Goal: Communication & Community: Answer question/provide support

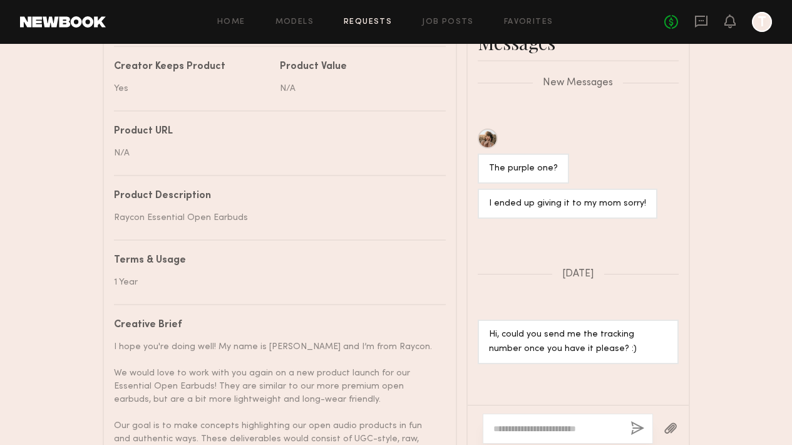
scroll to position [883, 0]
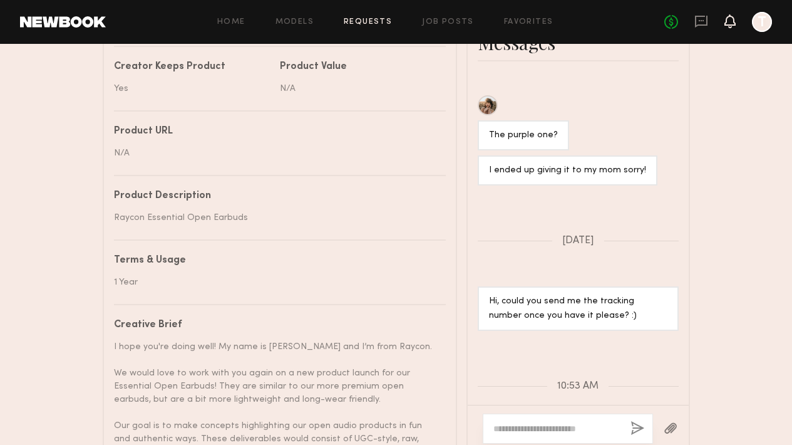
click at [728, 19] on icon at bounding box center [730, 20] width 10 height 9
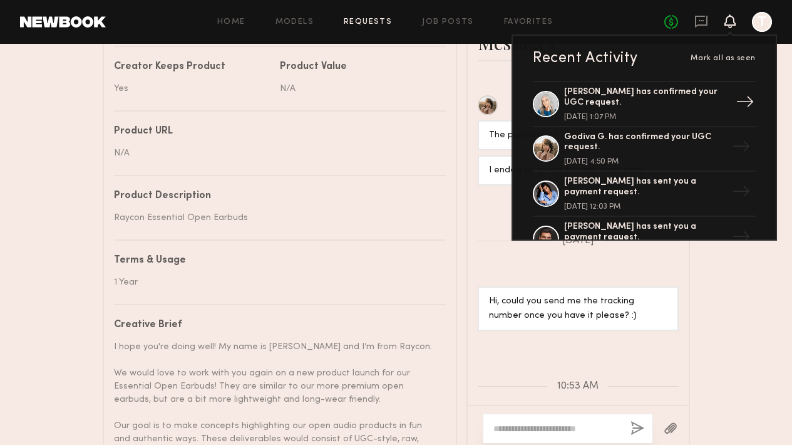
click at [709, 103] on div "[PERSON_NAME] has confirmed your UGC request. [DATE] 1:07 PM" at bounding box center [645, 104] width 163 height 34
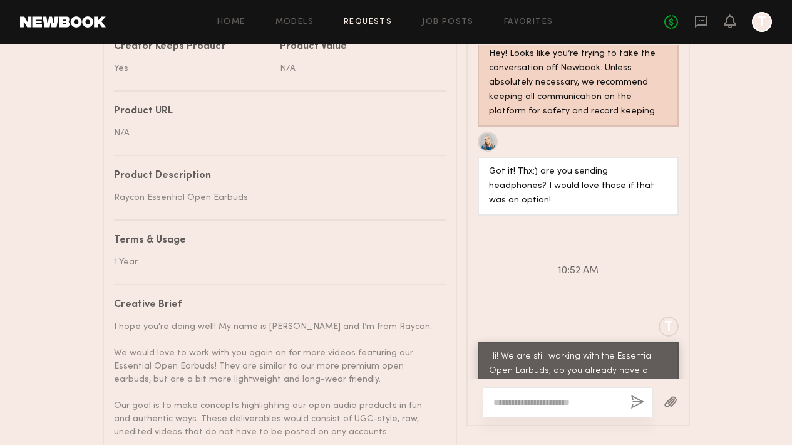
scroll to position [735, 0]
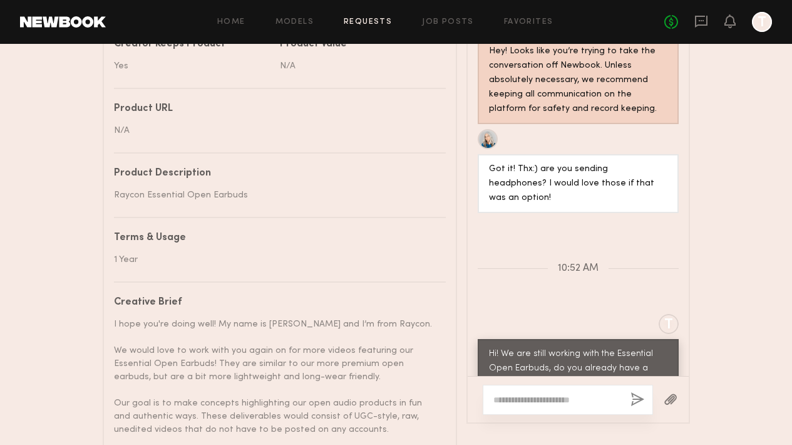
click at [541, 385] on div at bounding box center [568, 400] width 170 height 30
click at [532, 393] on textarea at bounding box center [557, 399] width 127 height 13
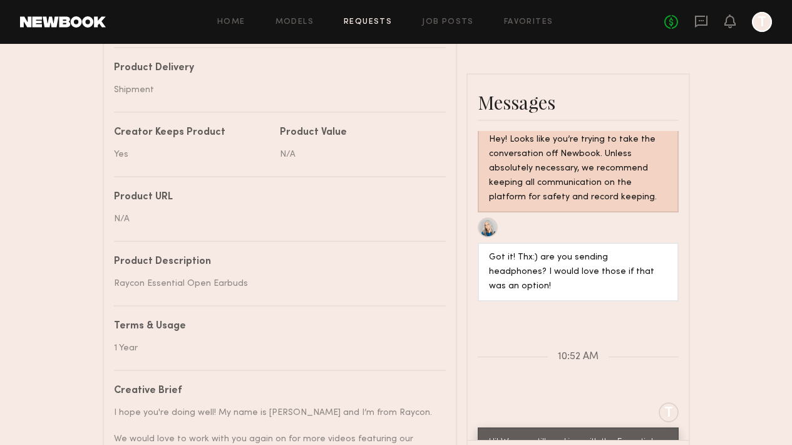
scroll to position [671, 0]
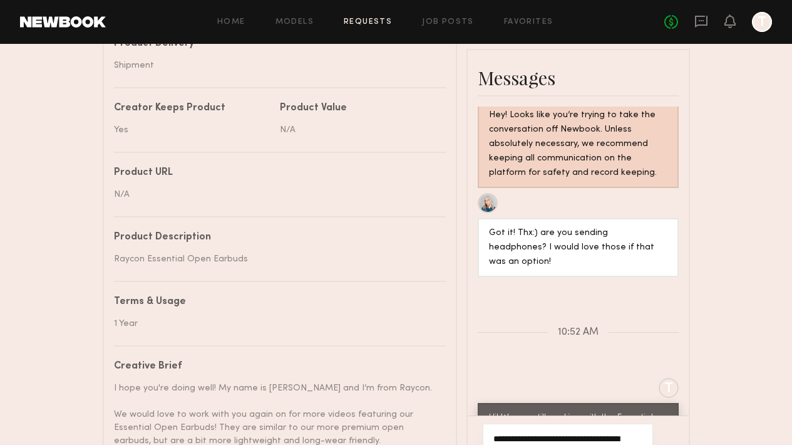
type textarea "**********"
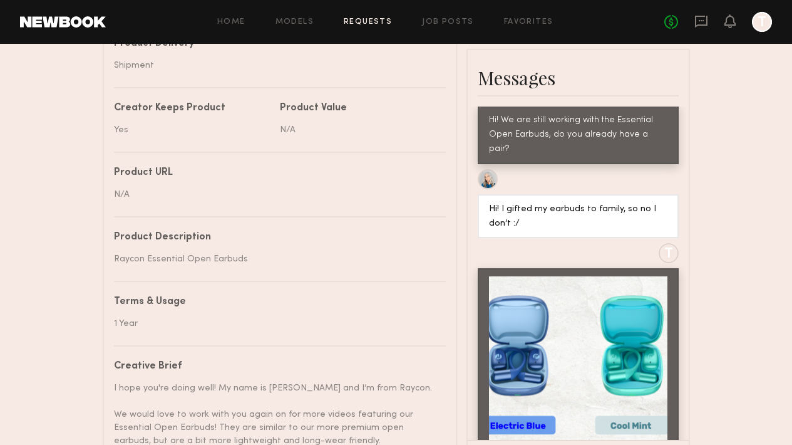
click at [602, 276] on div at bounding box center [578, 365] width 179 height 179
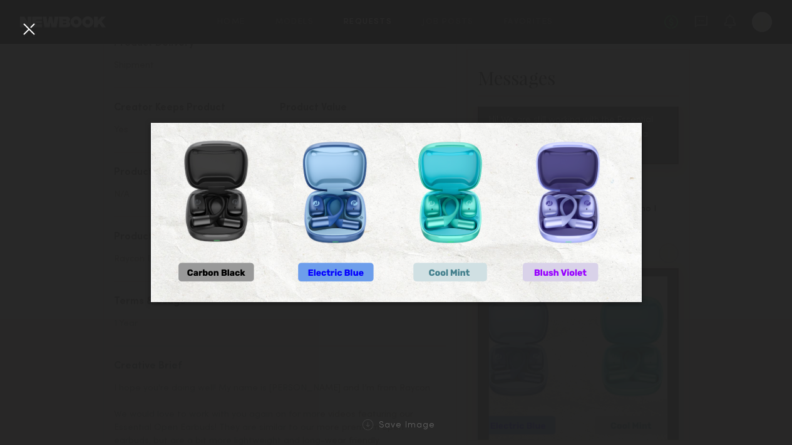
click at [579, 346] on div at bounding box center [396, 212] width 792 height 385
click at [28, 33] on div at bounding box center [29, 29] width 20 height 20
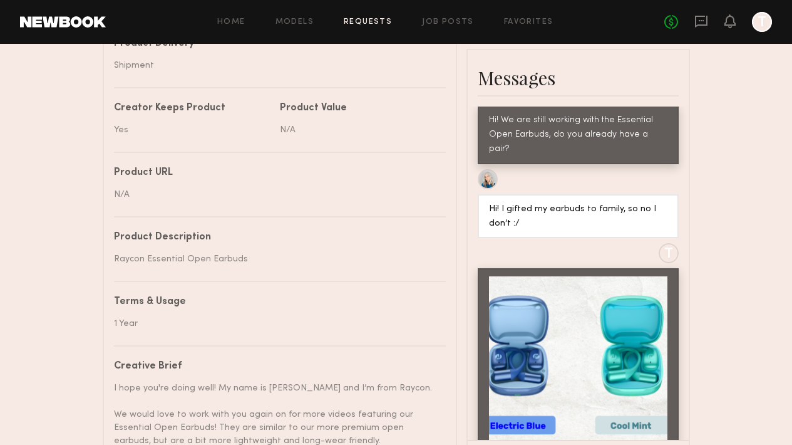
click at [578, 367] on div "Messages Loading T We would love if you could highlight the CUSTOMIZABLE FIT, a…" at bounding box center [579, 353] width 224 height 608
